Goal: Task Accomplishment & Management: Manage account settings

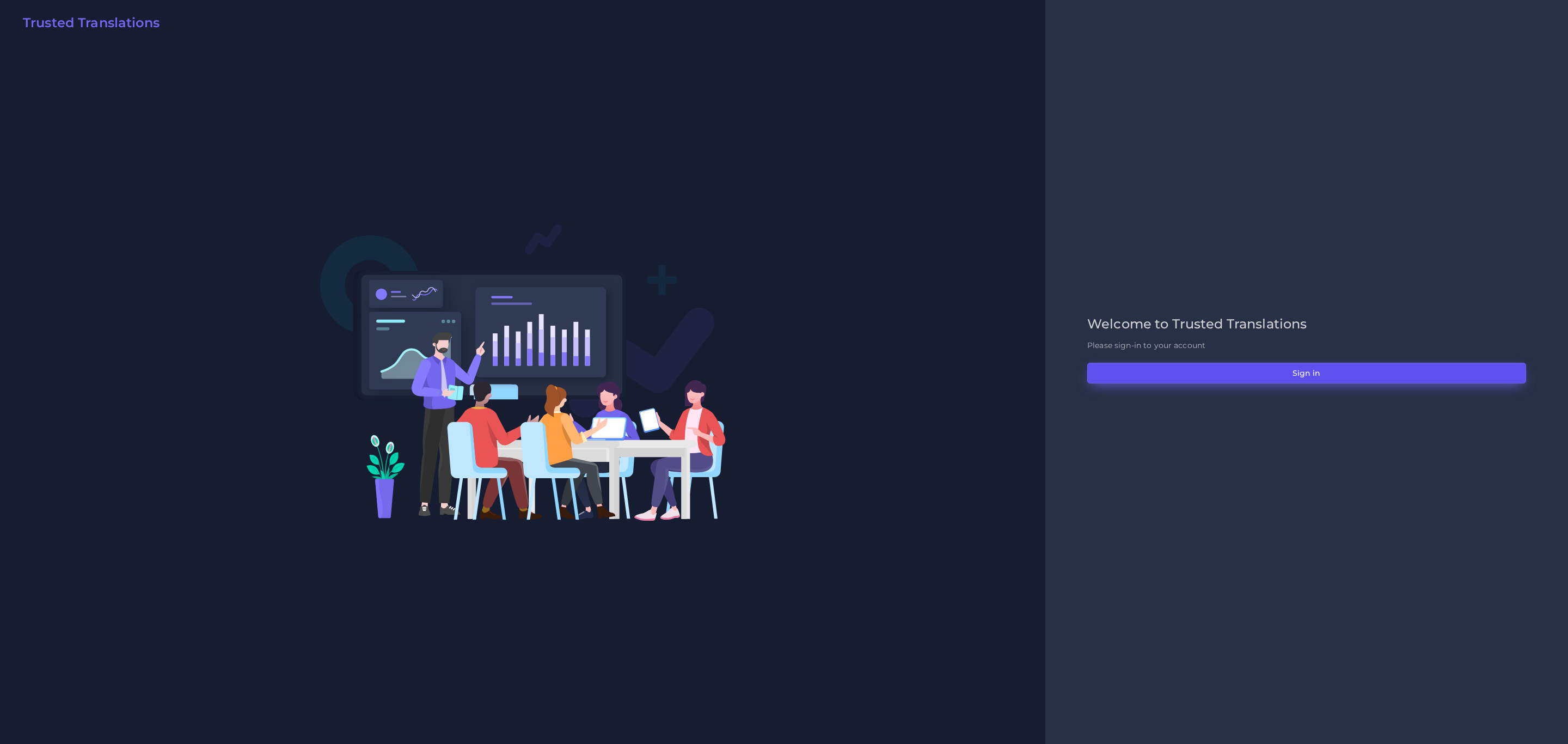
click at [1325, 369] on button "Sign in" at bounding box center [1307, 373] width 439 height 21
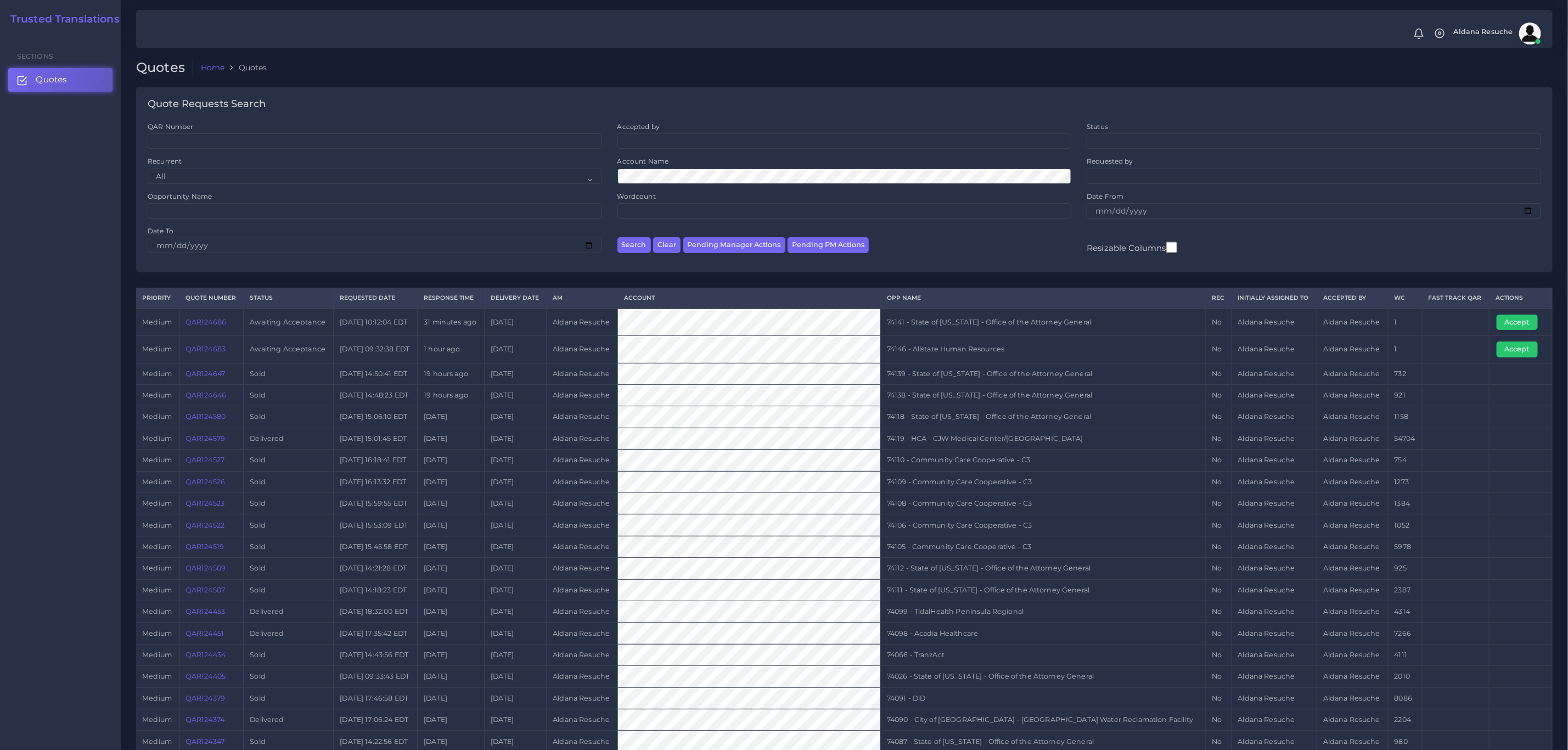
click at [207, 353] on link "QAR124683" at bounding box center [205, 349] width 40 height 9
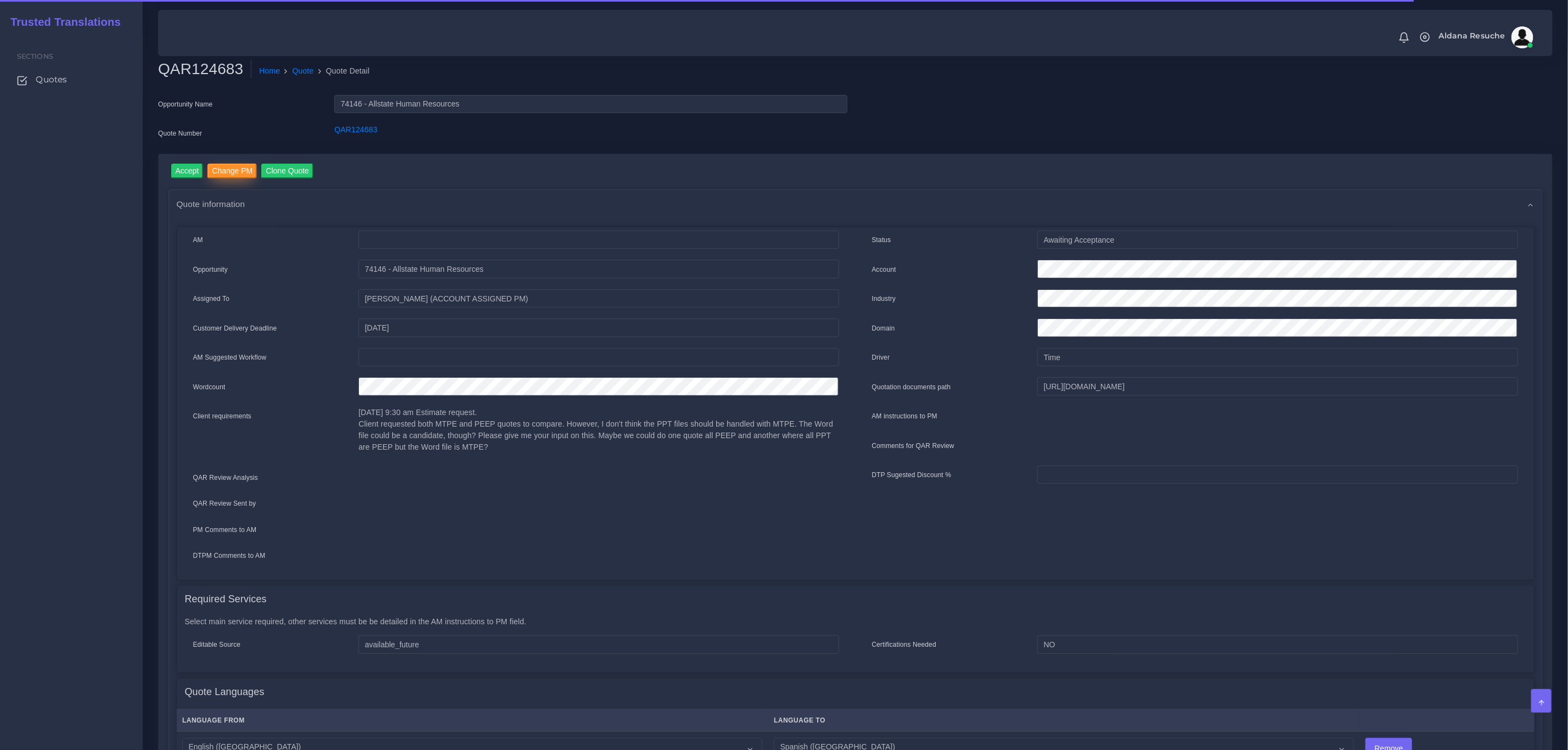
click at [246, 176] on input "Change PM" at bounding box center [232, 170] width 49 height 14
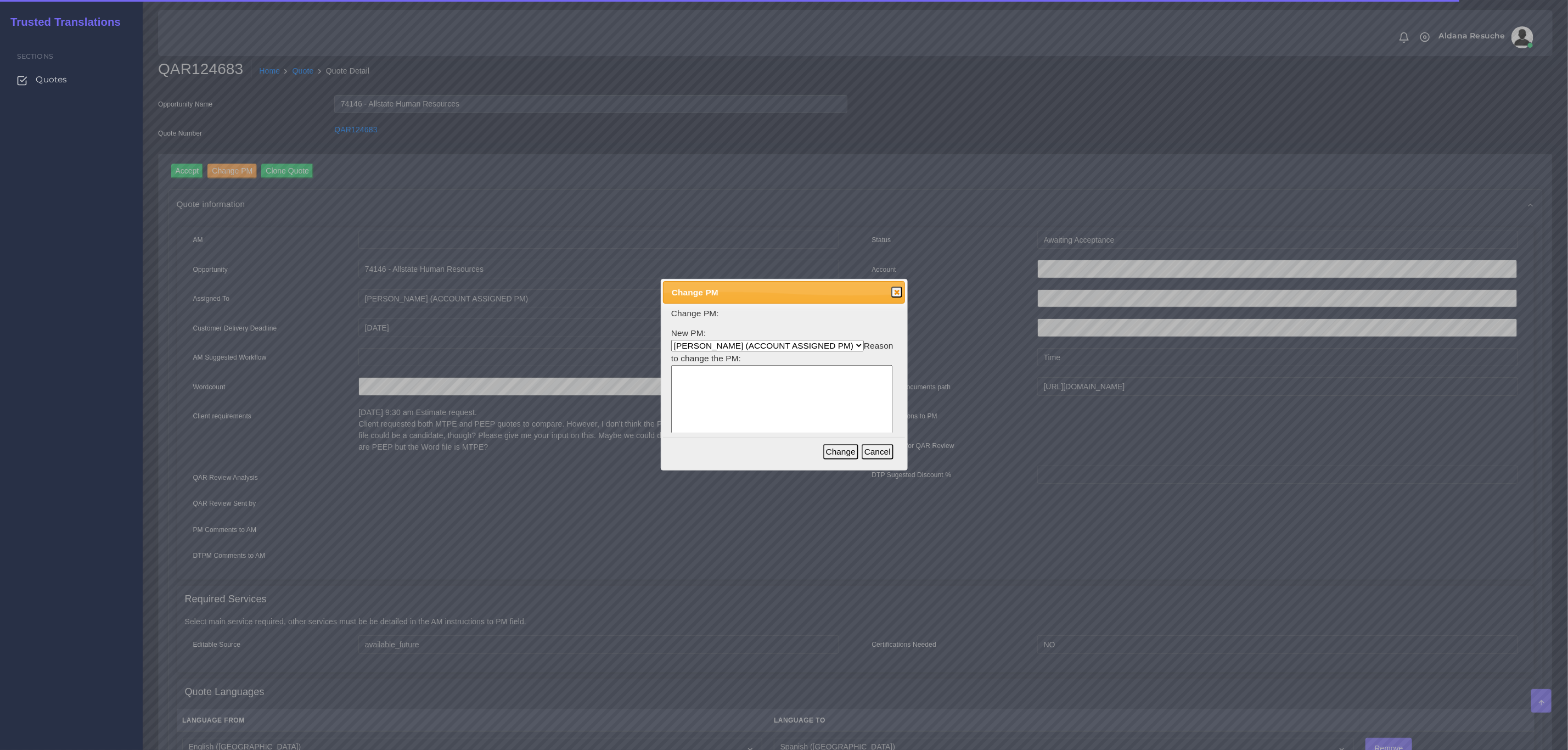
click at [738, 344] on select "[PERSON_NAME] (ACCOUNT ASSIGNED PM) [PERSON_NAME] PM [PERSON_NAME] [PERSON_NAME…" at bounding box center [767, 346] width 193 height 12
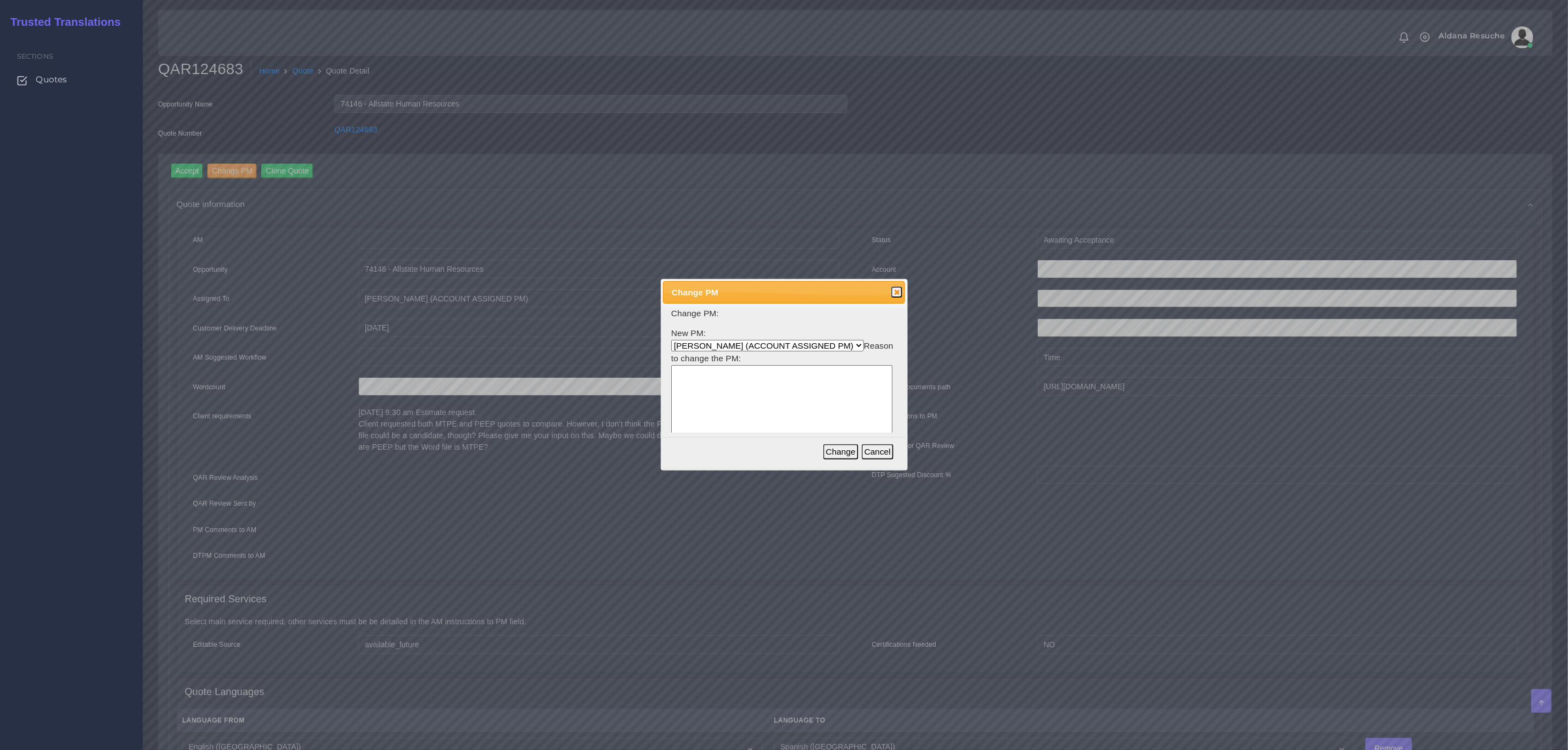
select select "3e925e02-f17d-4791-9412-c46ab5cb8daa"
click at [671, 340] on select "[PERSON_NAME] (ACCOUNT ASSIGNED PM) [PERSON_NAME] PM [PERSON_NAME] [PERSON_NAME…" at bounding box center [767, 346] width 193 height 12
click at [751, 402] on textarea at bounding box center [782, 417] width 221 height 105
type textarea "Workload"
click at [834, 460] on button "Change" at bounding box center [841, 452] width 35 height 15
